Goal: Entertainment & Leisure: Consume media (video, audio)

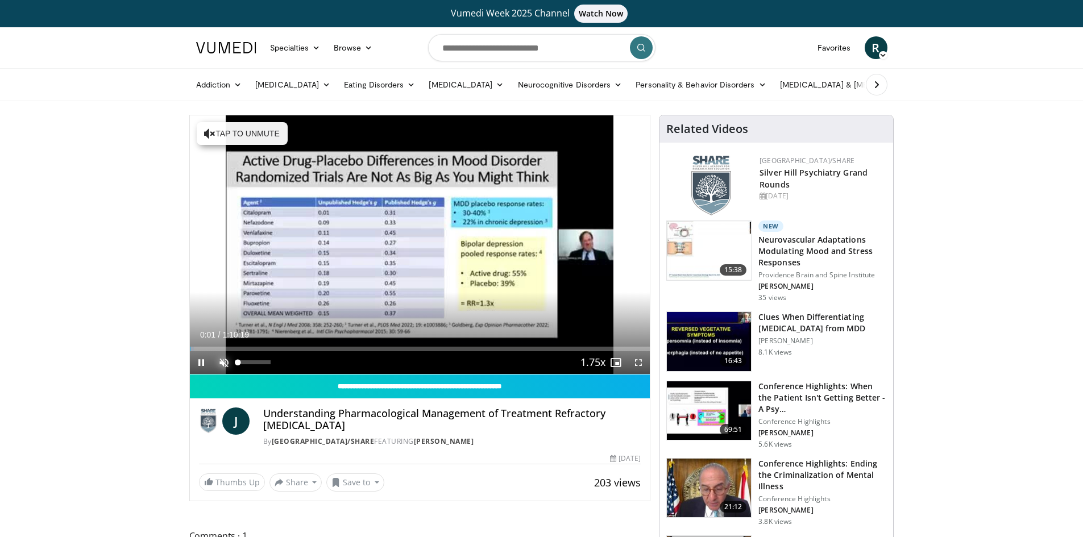
click at [223, 357] on span "Video Player" at bounding box center [224, 362] width 23 height 23
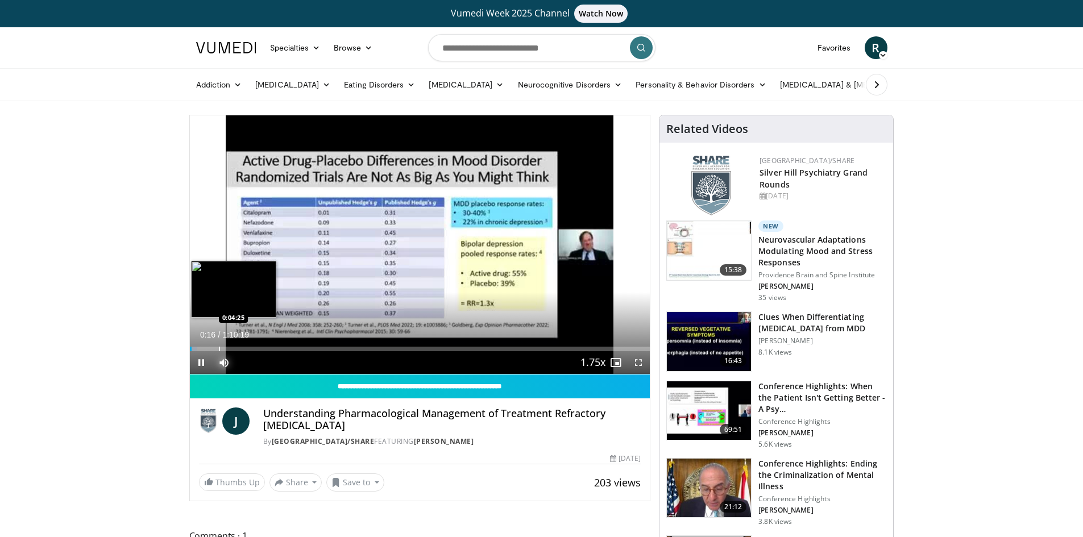
click at [218, 347] on div "Loaded : 1.65% 0:00:16 0:04:25" at bounding box center [420, 349] width 461 height 5
click at [235, 347] on div "Loaded : 7.81% 0:04:29 0:06:56" at bounding box center [420, 349] width 461 height 5
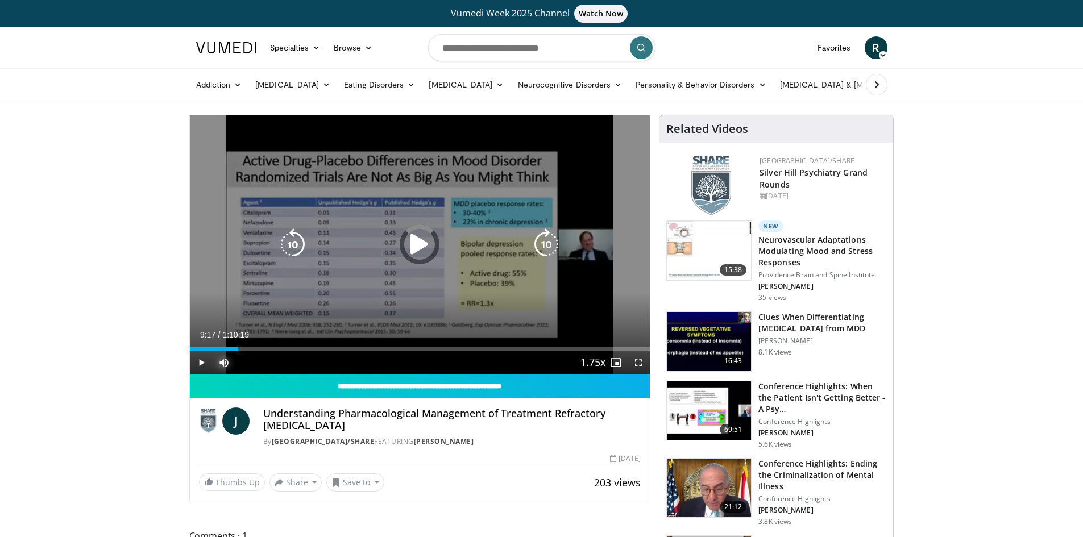
click at [250, 348] on div "Loaded : 0.00% 0:07:23 0:09:22" at bounding box center [420, 349] width 461 height 5
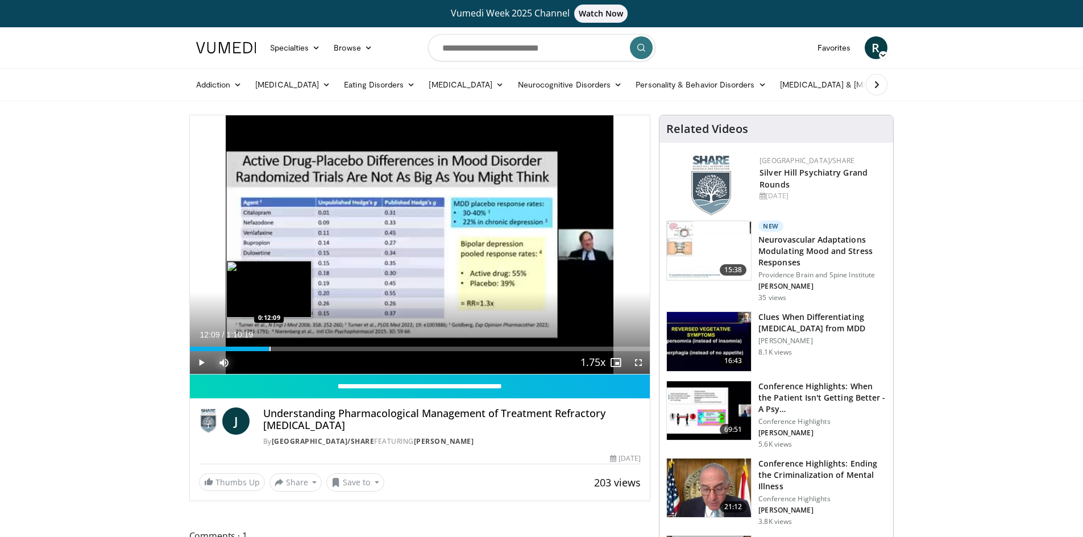
click at [270, 347] on div "Progress Bar" at bounding box center [270, 349] width 1 height 5
click at [289, 347] on div "Progress Bar" at bounding box center [289, 349] width 1 height 5
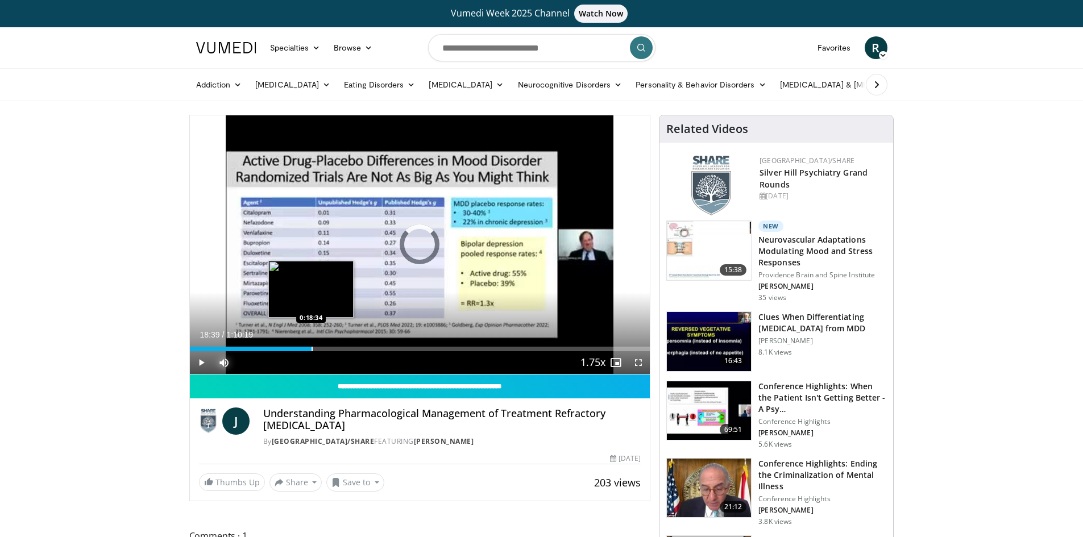
click at [312, 347] on div "Progress Bar" at bounding box center [312, 349] width 1 height 5
click at [334, 347] on div "Progress Bar" at bounding box center [334, 349] width 1 height 5
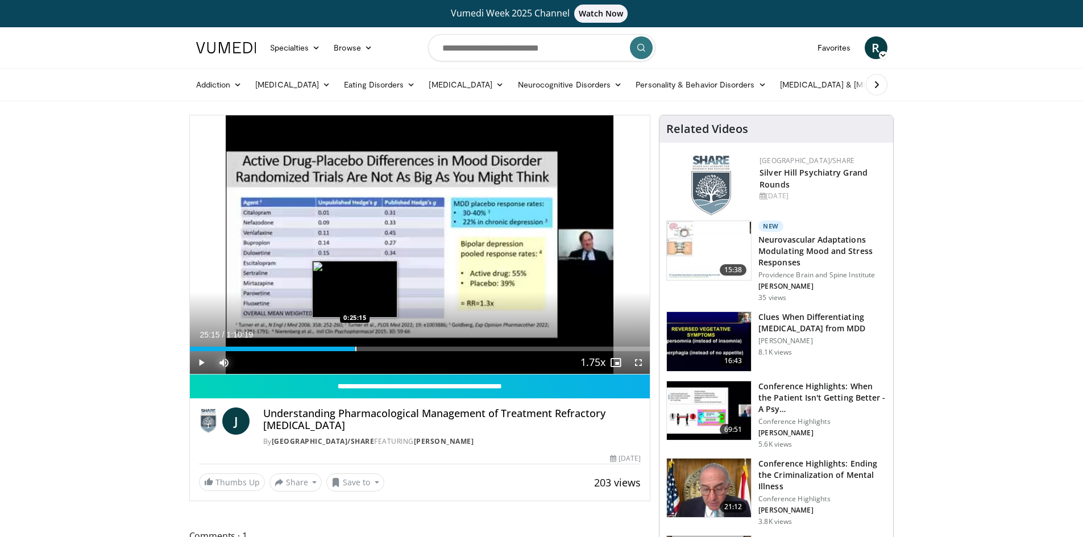
click at [355, 347] on div "Loaded : 36.21% 0:25:15 0:25:15" at bounding box center [420, 349] width 461 height 5
click at [386, 347] on div "Progress Bar" at bounding box center [386, 349] width 1 height 5
